Goal: Task Accomplishment & Management: Use online tool/utility

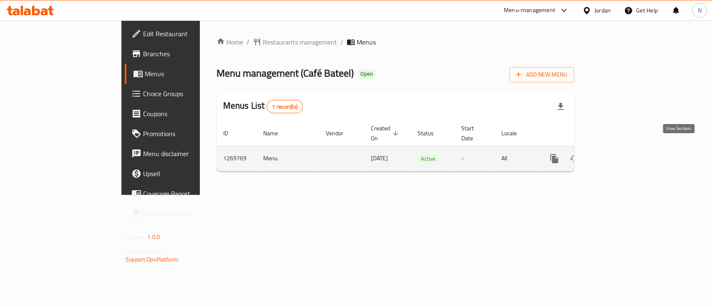
click at [619, 154] on icon "enhanced table" at bounding box center [614, 159] width 10 height 10
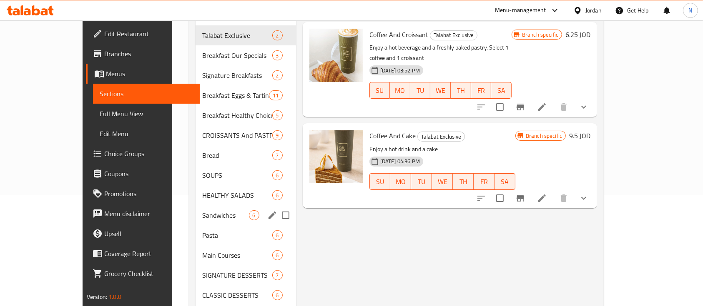
scroll to position [167, 0]
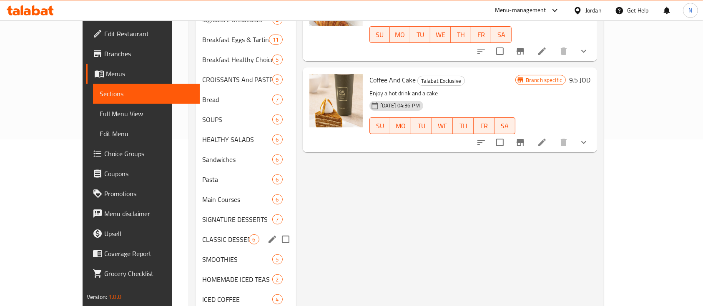
click at [196, 234] on div "CLASSIC DESSERTS 6" at bounding box center [246, 240] width 100 height 20
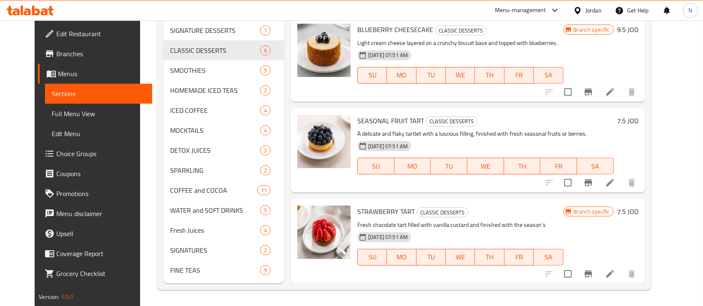
scroll to position [344, 0]
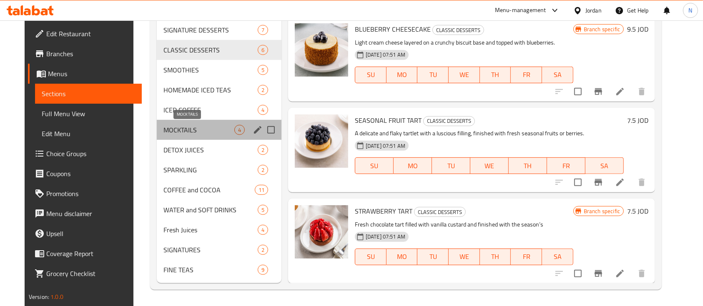
click at [176, 133] on span "MOCKTAILS" at bounding box center [198, 130] width 71 height 10
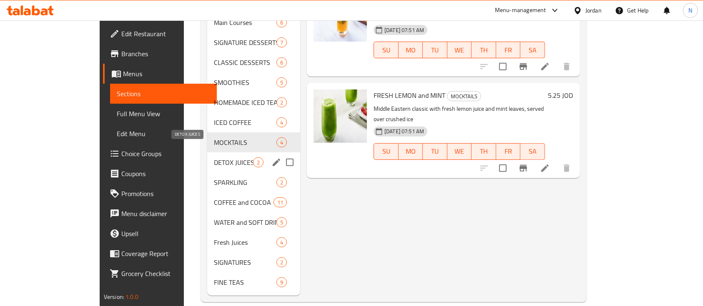
click at [214, 158] on span "DETOX JUICES" at bounding box center [233, 163] width 39 height 10
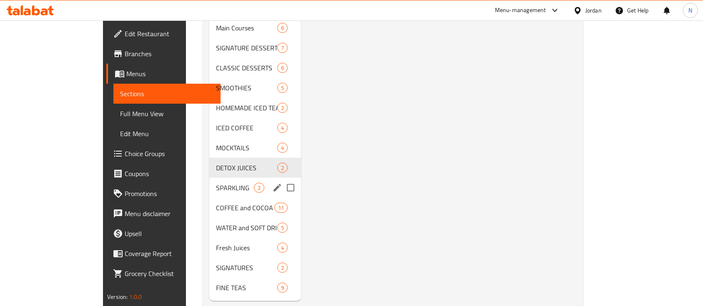
scroll to position [344, 0]
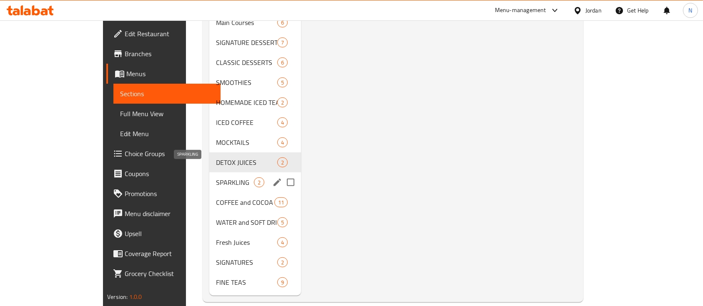
click at [216, 178] on span "SPARKLING" at bounding box center [235, 183] width 38 height 10
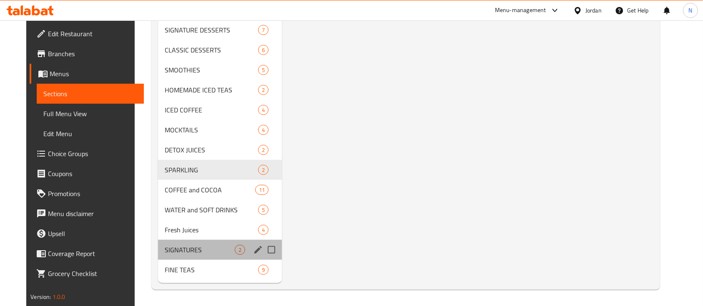
click at [198, 241] on div "SIGNATURES 2" at bounding box center [220, 250] width 124 height 20
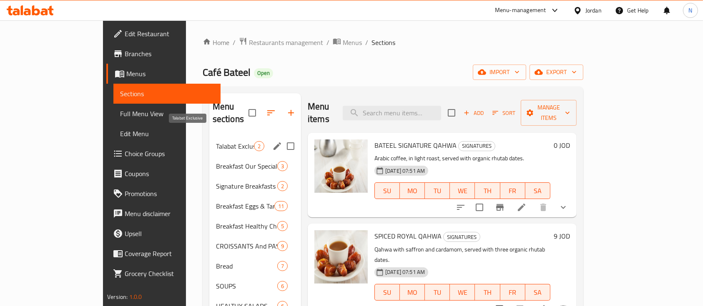
click at [216, 141] on span "Talabat Exclusive" at bounding box center [235, 146] width 38 height 10
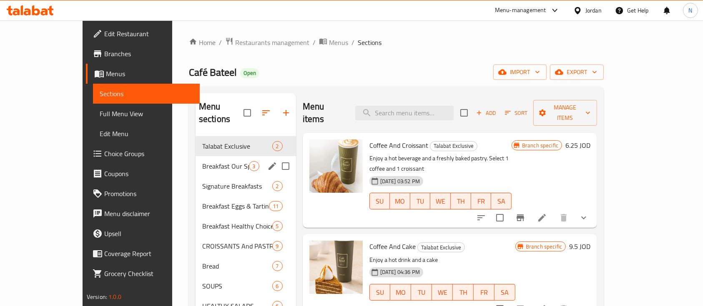
click at [202, 161] on span "Breakfast Our Specials" at bounding box center [225, 166] width 47 height 10
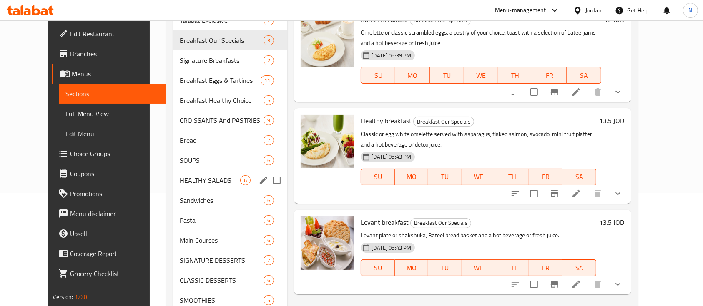
scroll to position [111, 0]
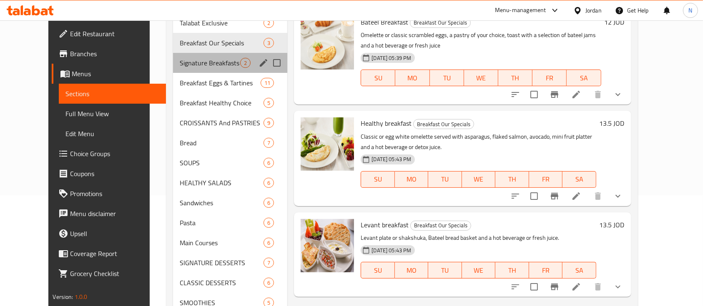
click at [173, 56] on div "Signature Breakfasts 2" at bounding box center [230, 63] width 115 height 20
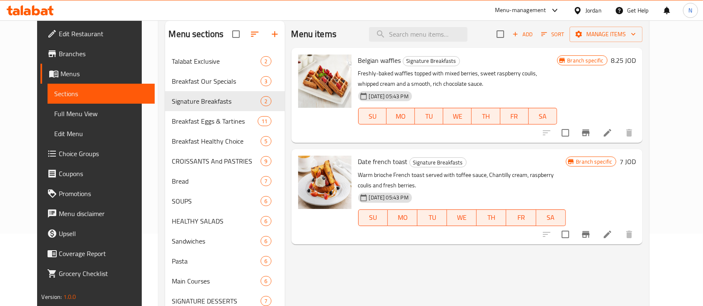
scroll to position [55, 0]
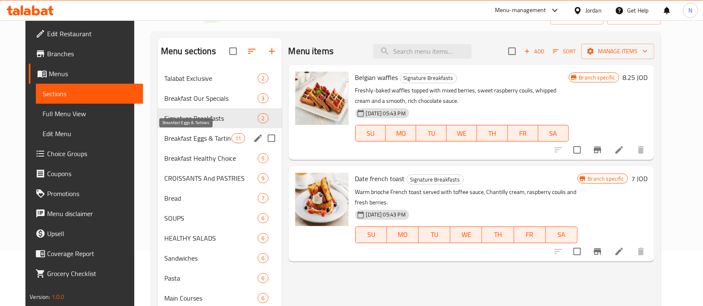
click at [201, 136] on span "Breakfast Eggs & Tartines" at bounding box center [197, 138] width 67 height 10
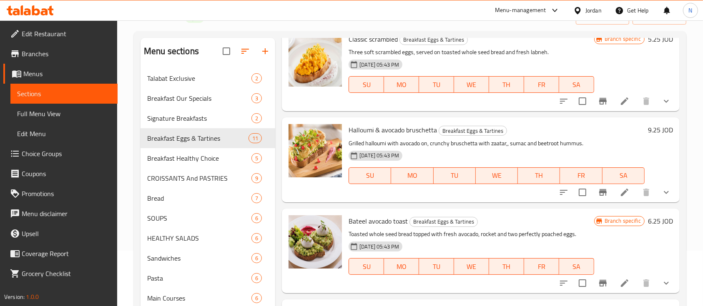
scroll to position [540, 0]
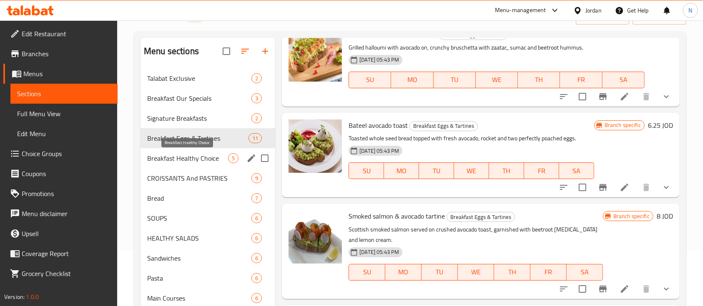
click at [206, 159] on span "Breakfast Healthy Choice" at bounding box center [187, 158] width 81 height 10
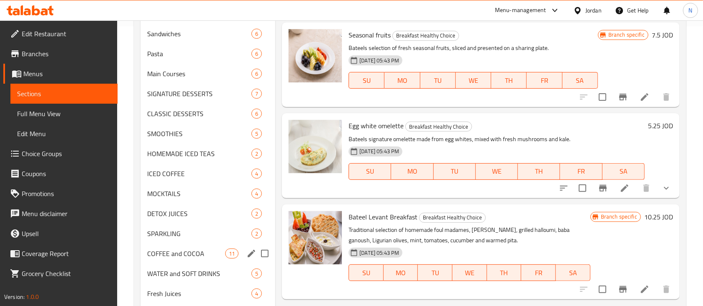
scroll to position [177, 0]
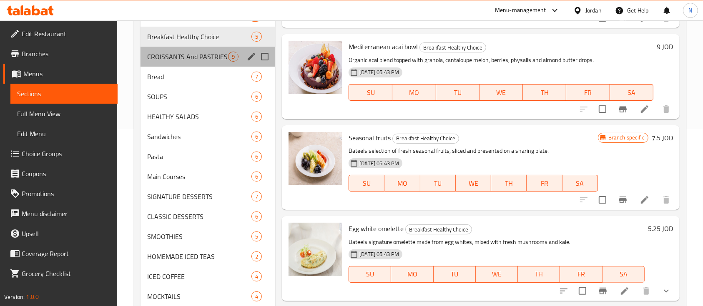
click at [185, 50] on div "CROISSANTS And PASTRIES 9" at bounding box center [207, 57] width 135 height 20
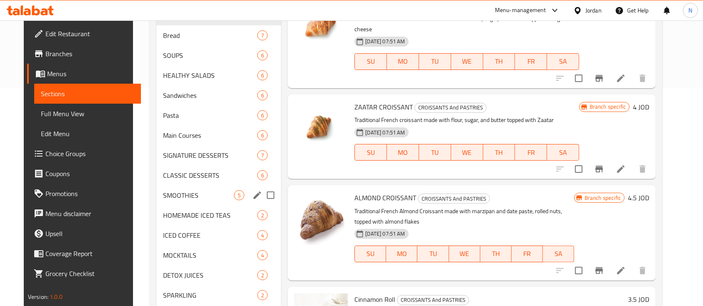
scroll to position [222, 0]
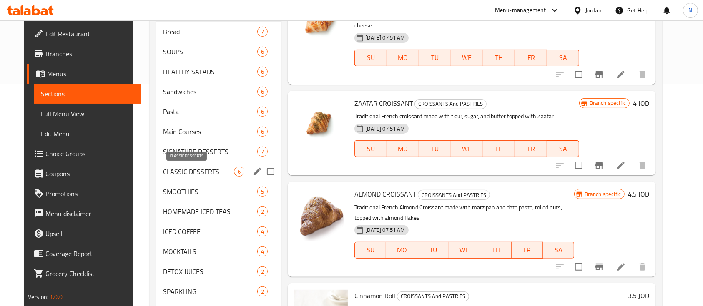
click at [200, 173] on span "CLASSIC DESSERTS" at bounding box center [198, 172] width 71 height 10
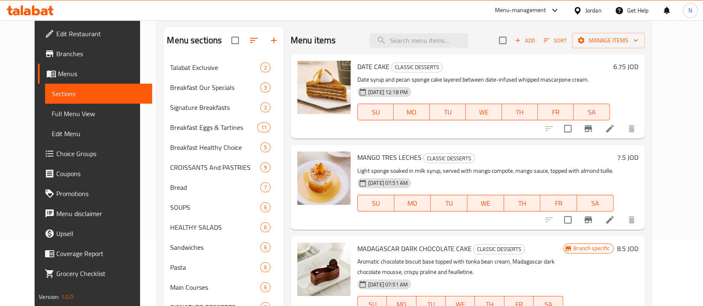
scroll to position [55, 0]
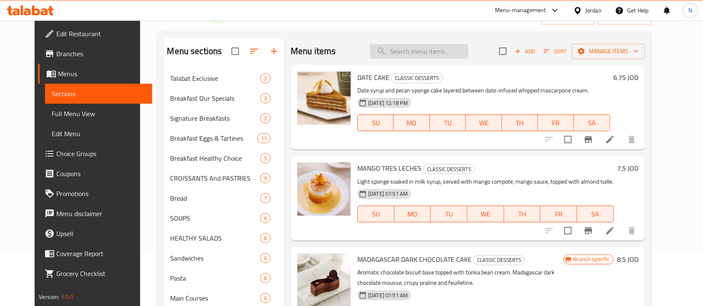
click at [420, 49] on input "search" at bounding box center [419, 51] width 98 height 15
type input "ي"
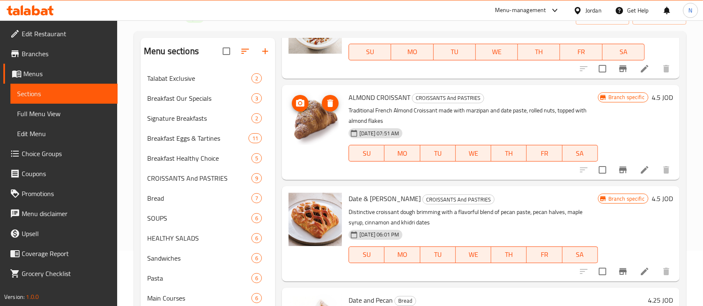
scroll to position [222, 0]
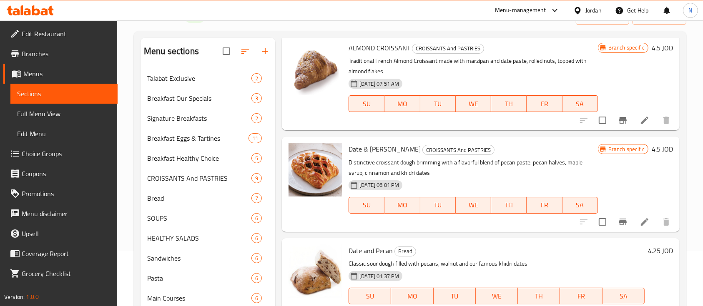
type input "dat"
click at [376, 165] on p "Distinctive croissant dough brimming with a flavorful blend of pecan paste, pec…" at bounding box center [472, 168] width 249 height 21
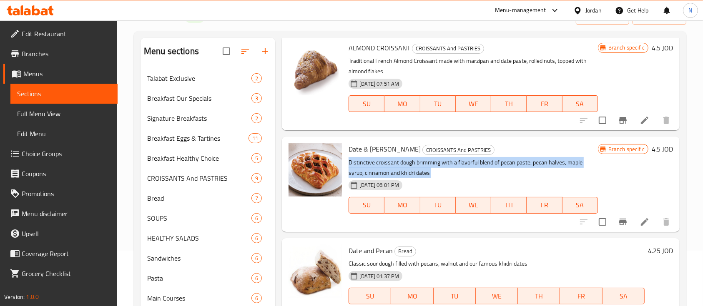
click at [376, 165] on p "Distinctive croissant dough brimming with a flavorful blend of pecan paste, pec…" at bounding box center [472, 168] width 249 height 21
copy div "Distinctive croissant dough brimming with a flavorful blend of pecan paste, pec…"
